Goal: Register for event/course

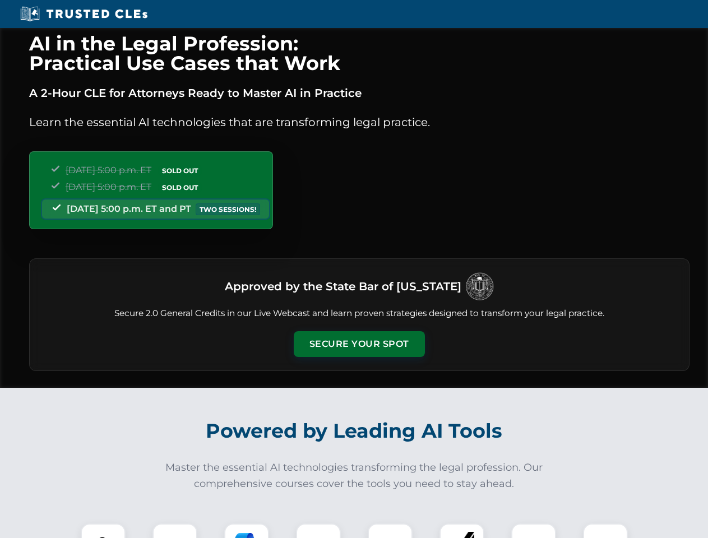
click at [359, 344] on button "Secure Your Spot" at bounding box center [359, 344] width 131 height 26
click at [103, 531] on img at bounding box center [103, 545] width 32 height 32
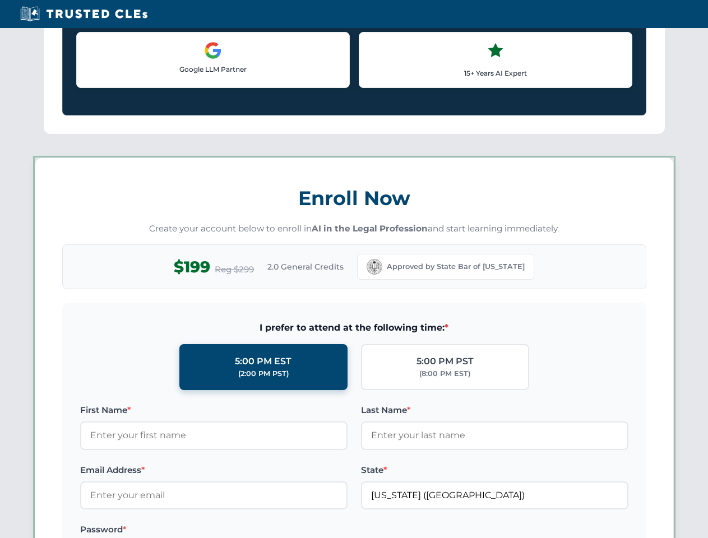
click at [246, 531] on label "Password *" at bounding box center [213, 529] width 267 height 13
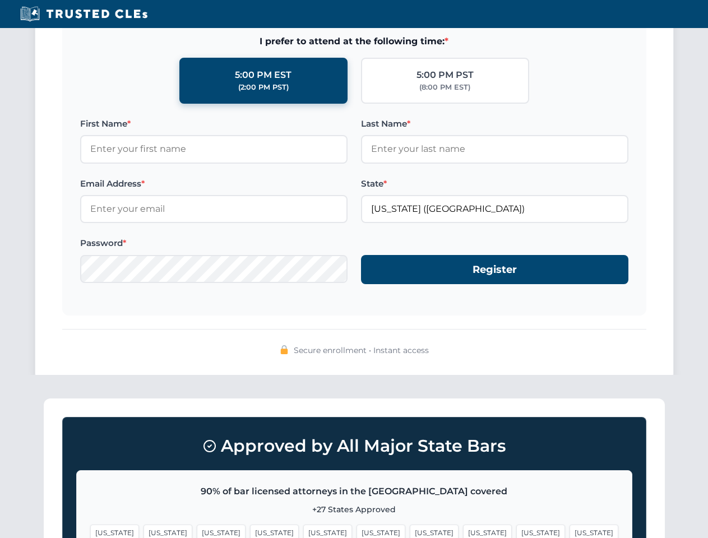
click at [516, 531] on span "[US_STATE]" at bounding box center [540, 532] width 49 height 16
